Goal: Task Accomplishment & Management: Use online tool/utility

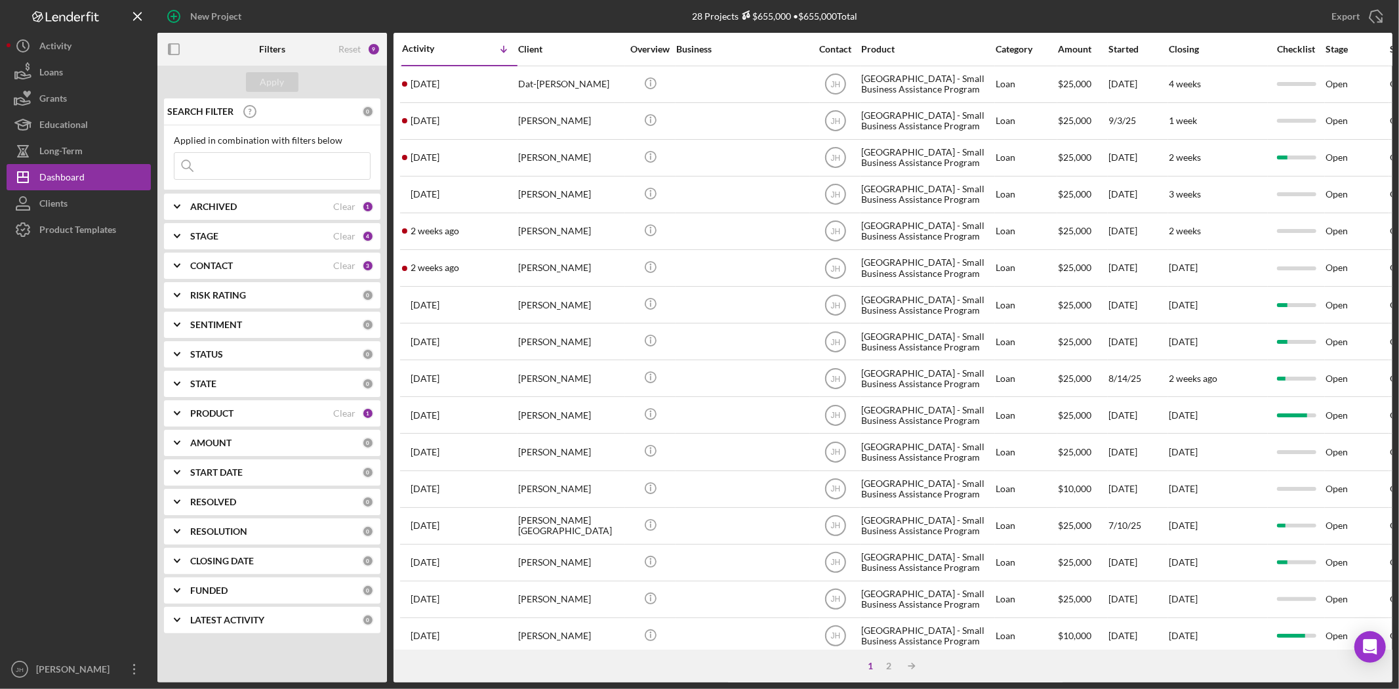
click at [234, 408] on b "PRODUCT" at bounding box center [211, 413] width 43 height 10
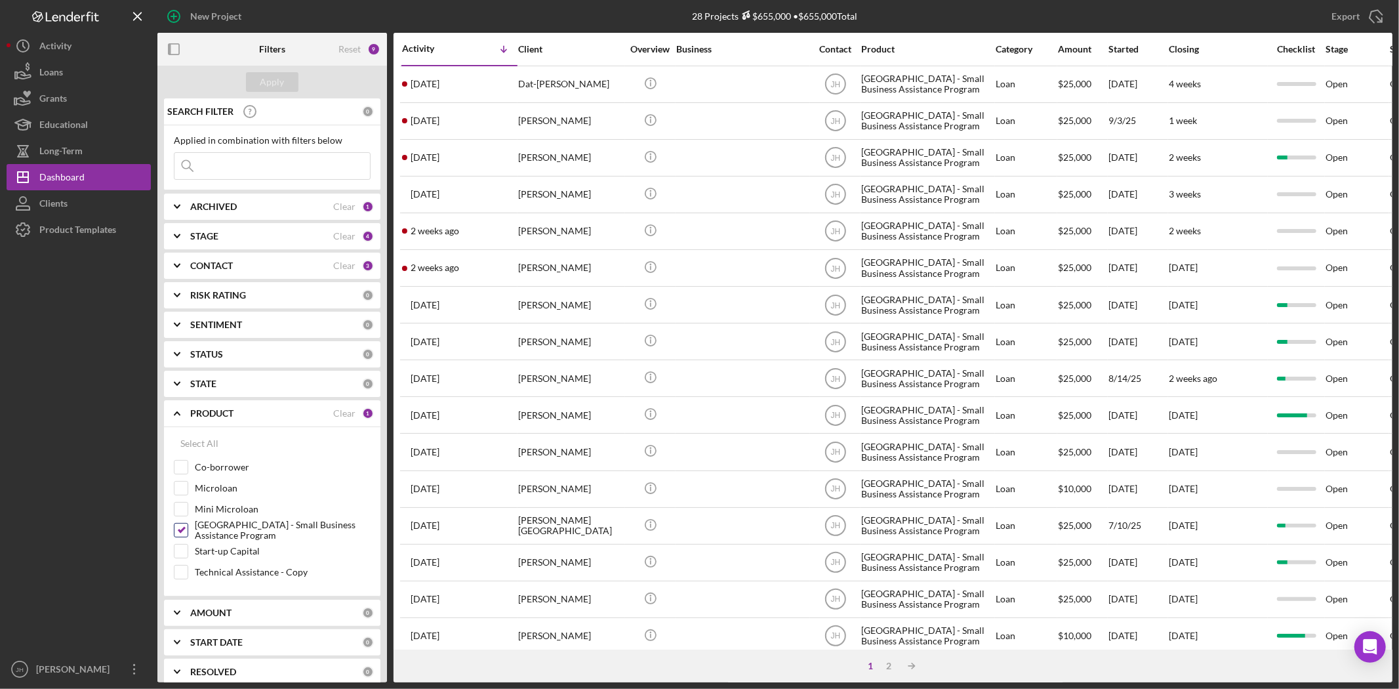
click at [228, 529] on label "[GEOGRAPHIC_DATA] - Small Business Assistance Program" at bounding box center [283, 530] width 176 height 13
click at [188, 529] on input "[GEOGRAPHIC_DATA] - Small Business Assistance Program" at bounding box center [181, 530] width 13 height 13
checkbox input "false"
click at [228, 492] on label "Microloan" at bounding box center [283, 488] width 176 height 13
click at [188, 492] on input "Microloan" at bounding box center [181, 488] width 13 height 13
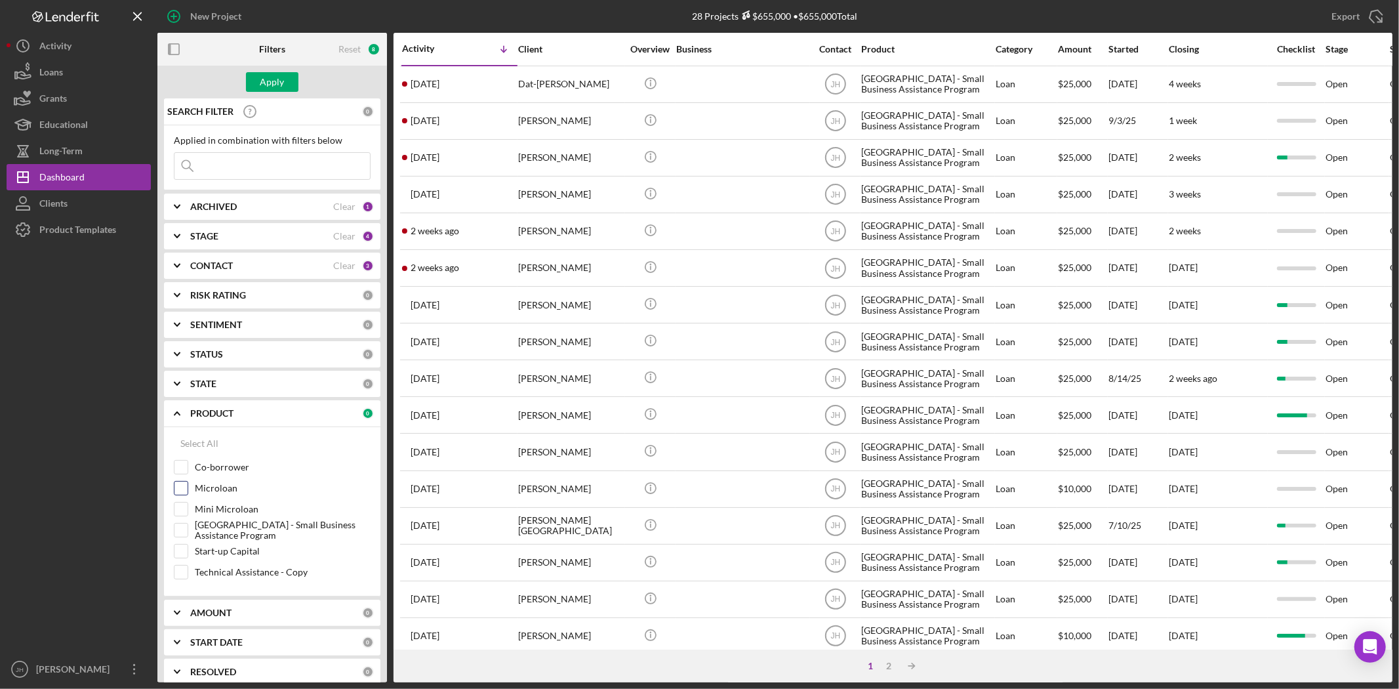
checkbox input "true"
click at [266, 77] on div "Apply" at bounding box center [272, 82] width 24 height 20
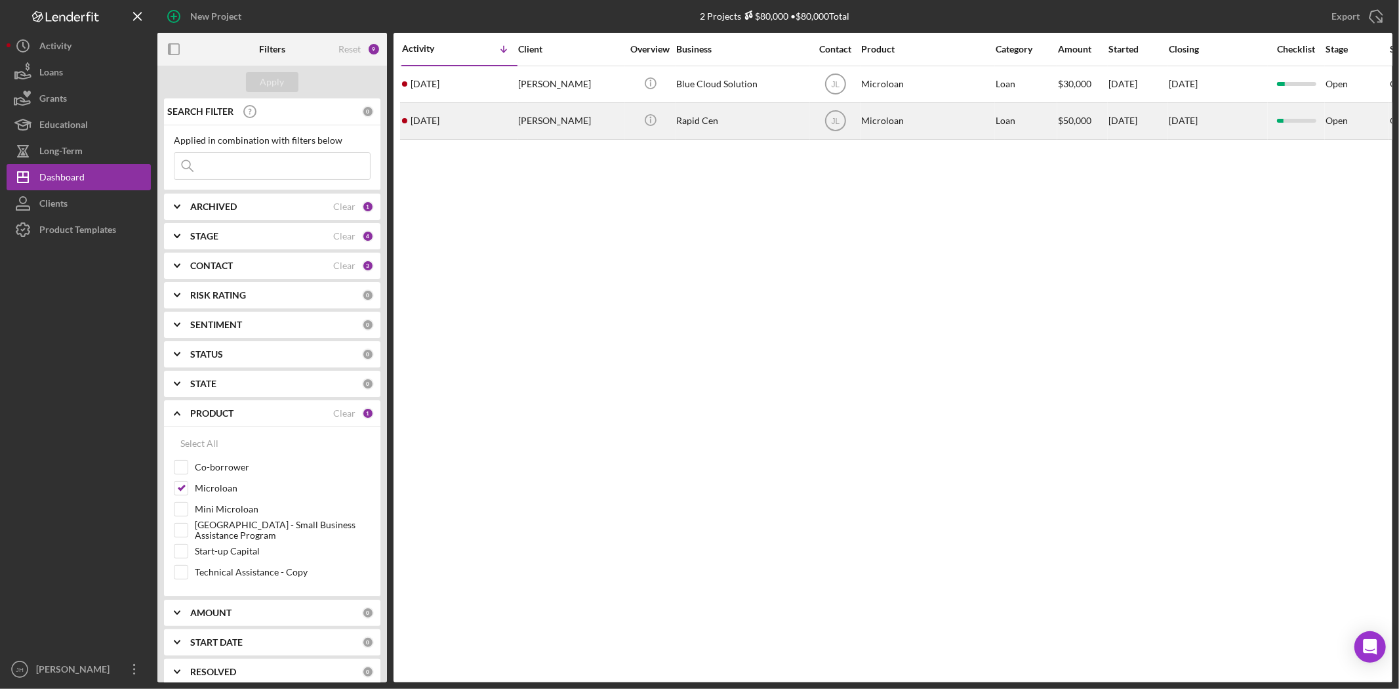
click at [530, 127] on div "[PERSON_NAME]" at bounding box center [570, 121] width 104 height 35
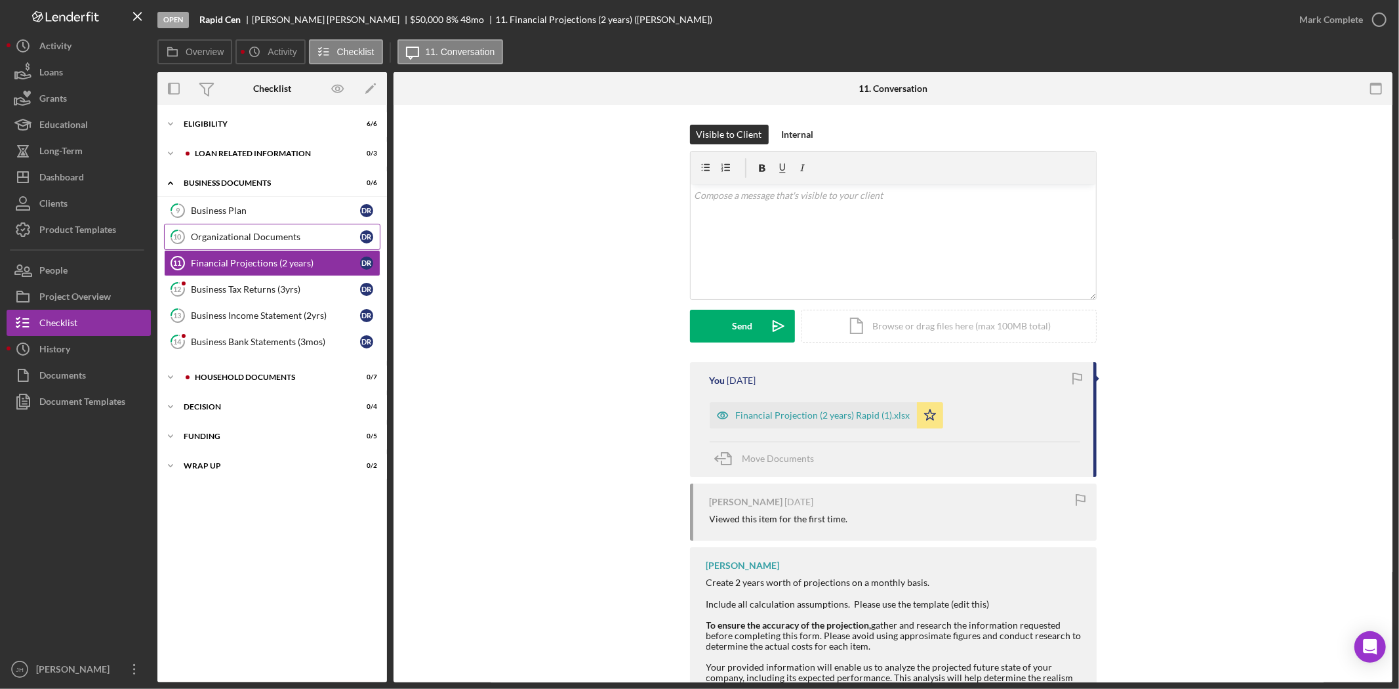
click at [289, 230] on link "10 Organizational Documents D R" at bounding box center [272, 237] width 217 height 26
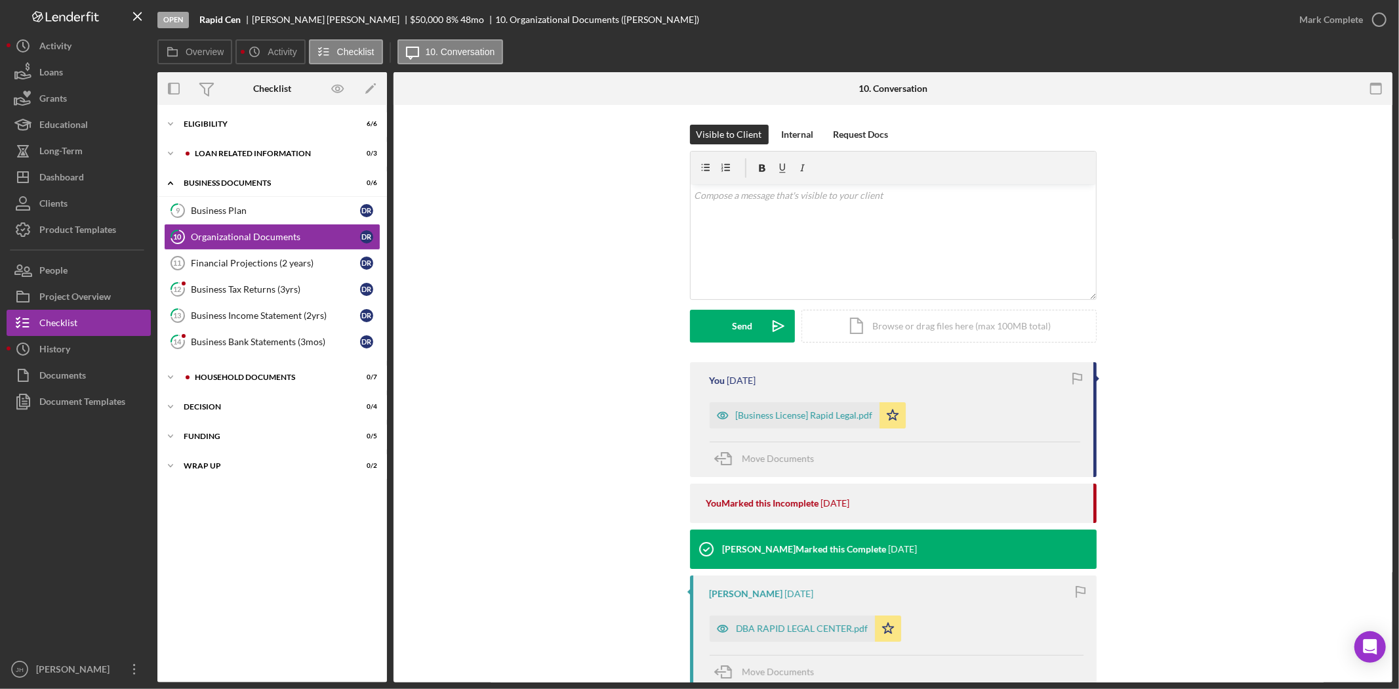
scroll to position [146, 0]
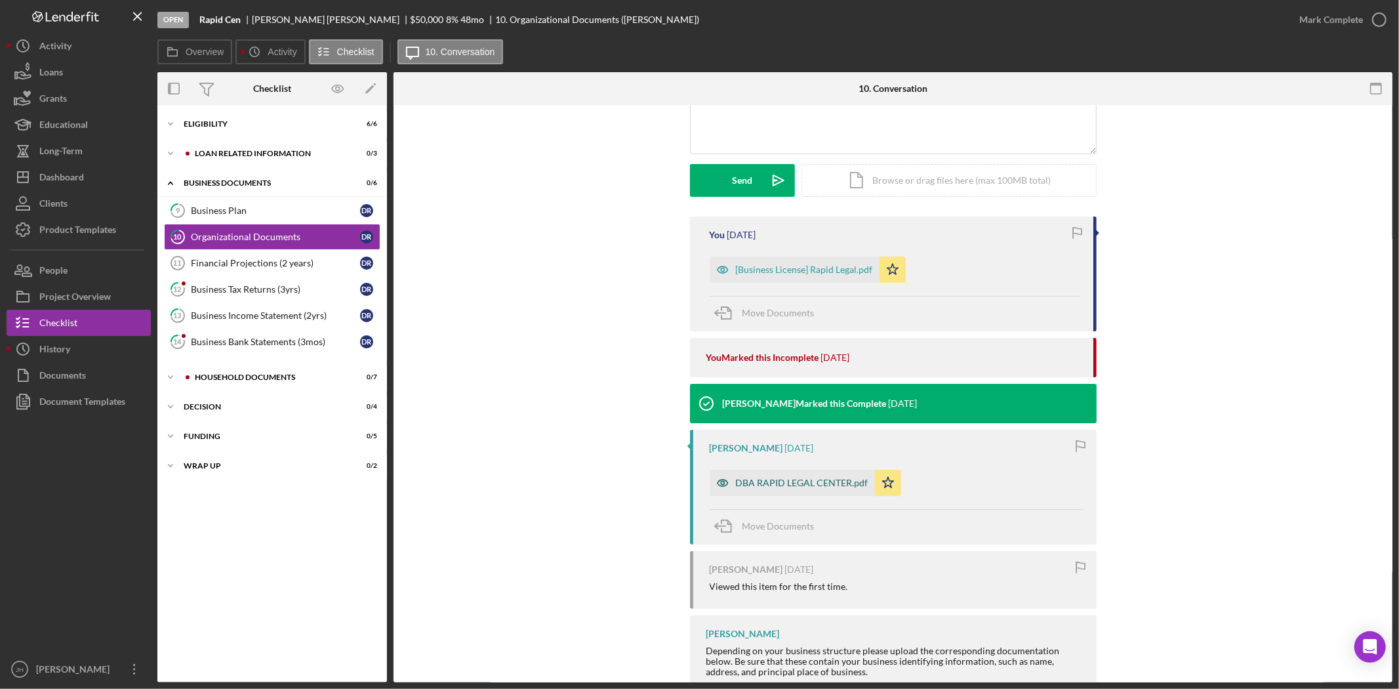
click at [764, 481] on div "DBA RAPID LEGAL CENTER.pdf" at bounding box center [802, 483] width 133 height 10
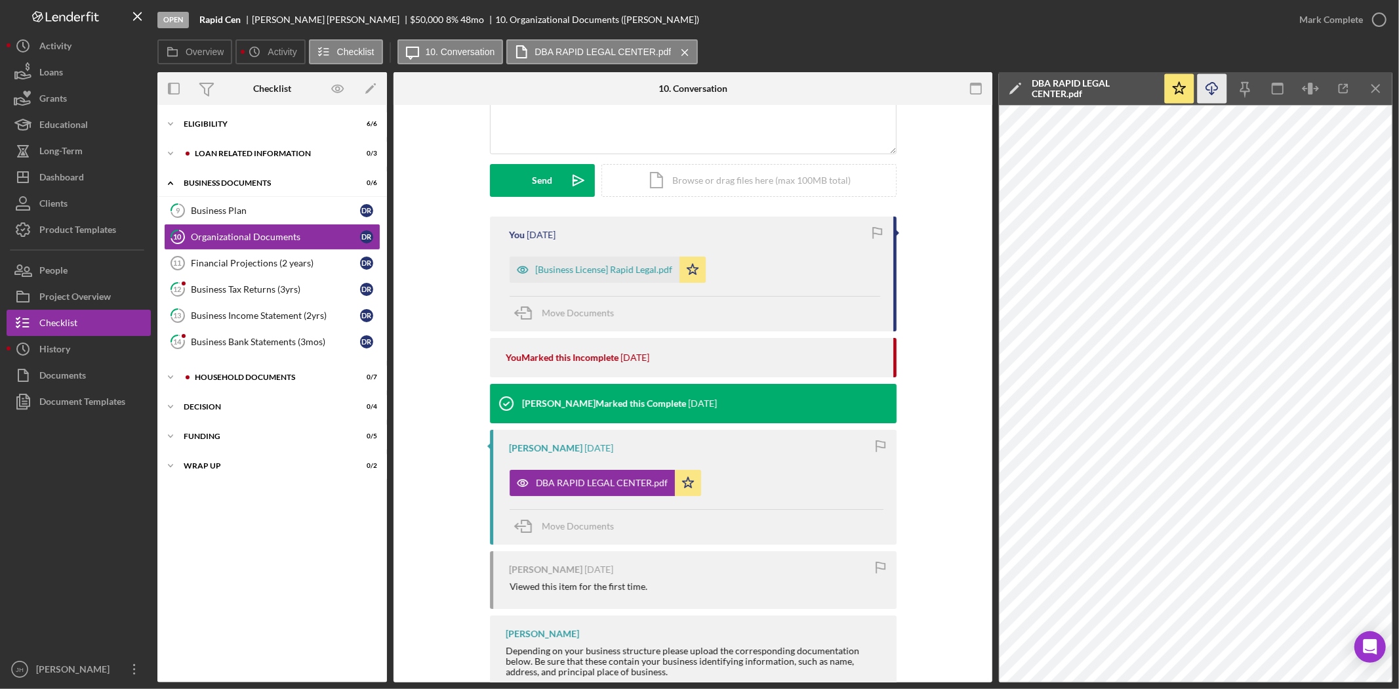
click at [1212, 93] on icon "Icon/Download" at bounding box center [1213, 89] width 30 height 30
